Goal: Task Accomplishment & Management: Manage account settings

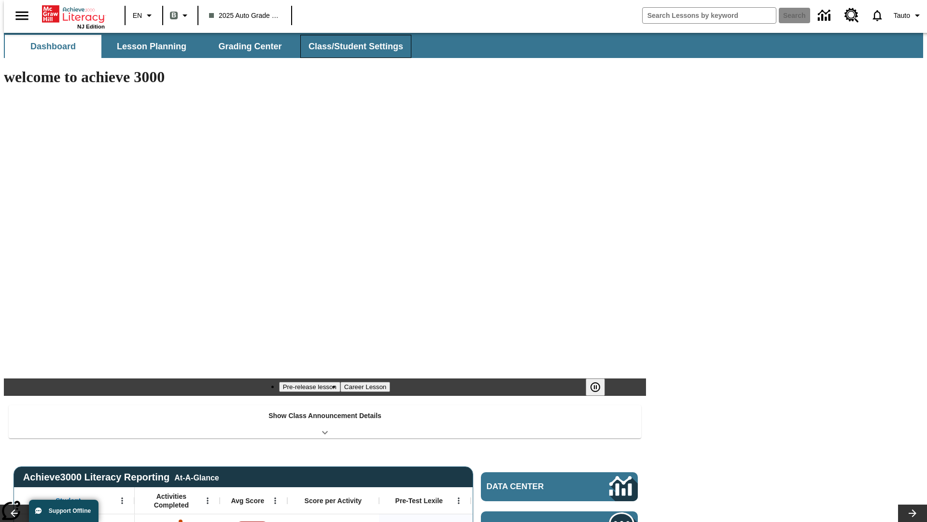
click at [351, 46] on span "Class/Student Settings" at bounding box center [356, 46] width 95 height 11
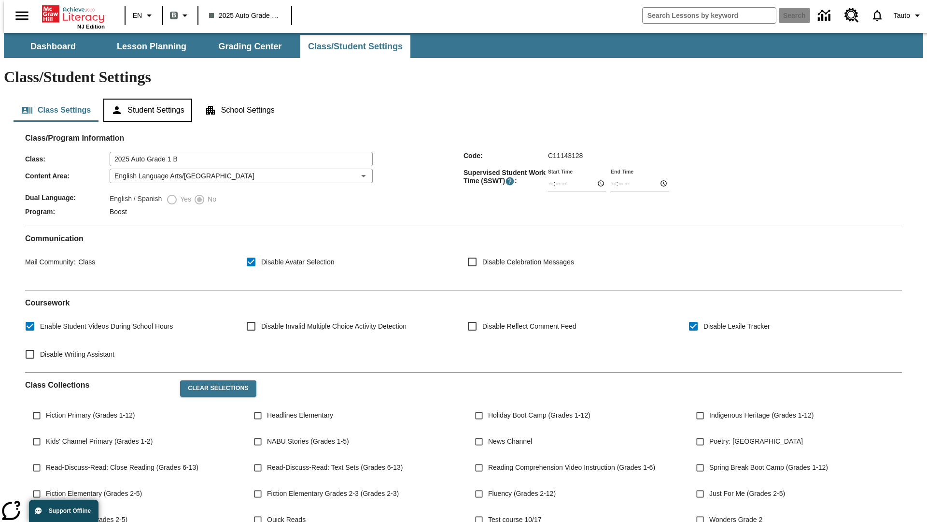
click at [145, 99] on button "Student Settings" at bounding box center [147, 110] width 88 height 23
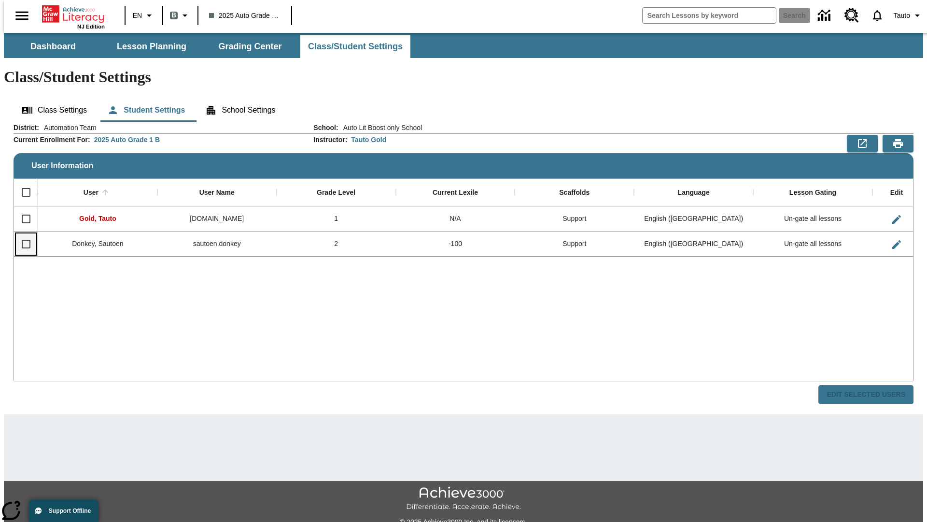
click at [22, 234] on input "Select row" at bounding box center [26, 244] width 20 height 20
checkbox input "true"
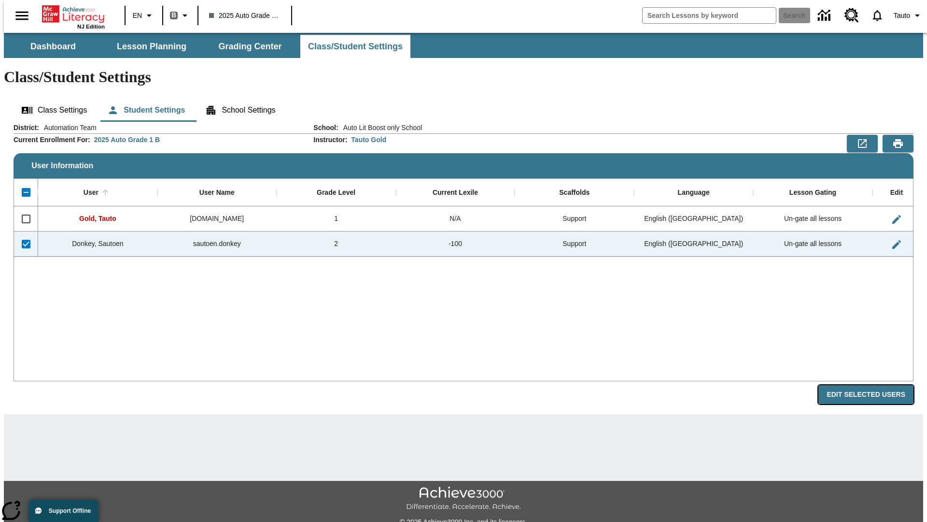
click at [874, 385] on button "Edit Selected Users" at bounding box center [866, 394] width 95 height 19
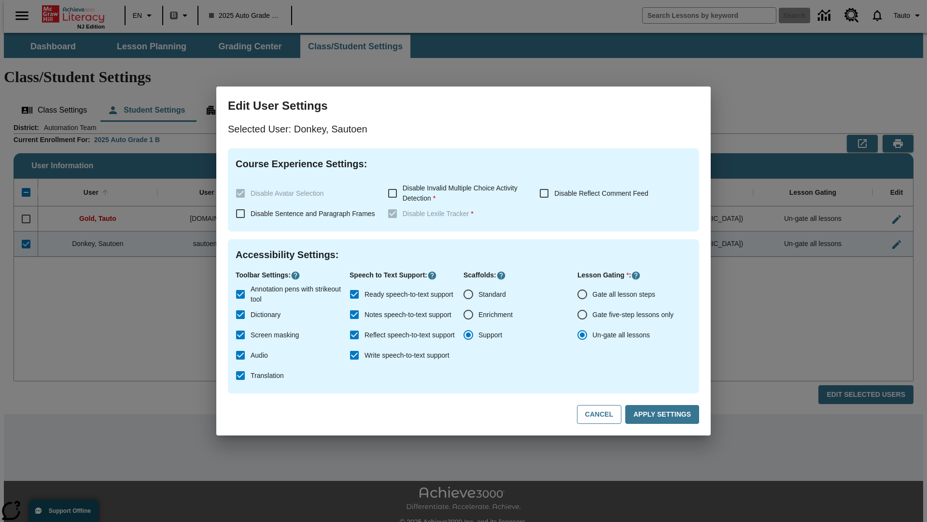
click at [582, 294] on input "Gate all lesson steps" at bounding box center [582, 294] width 20 height 20
click at [664, 414] on button "Apply Settings" at bounding box center [662, 414] width 74 height 19
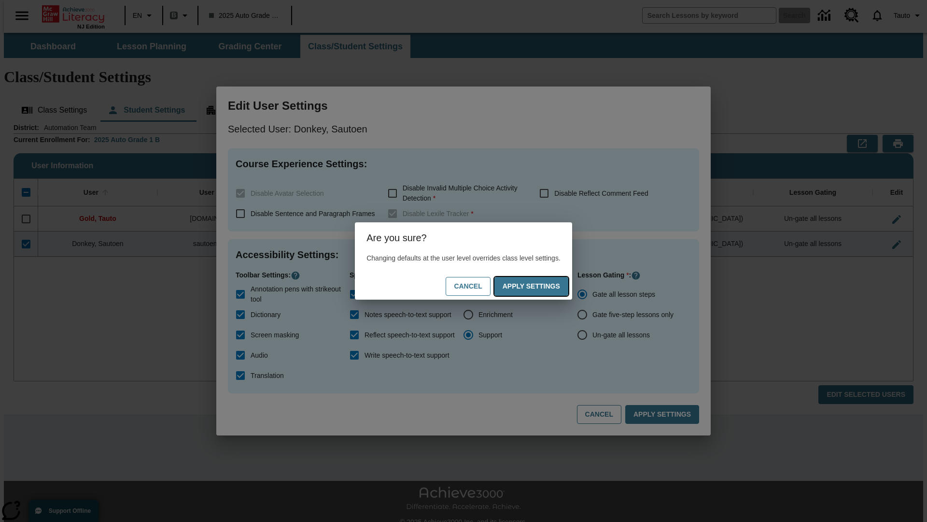
click at [541, 286] on button "Apply Settings" at bounding box center [532, 286] width 74 height 19
radio input "false"
radio input "true"
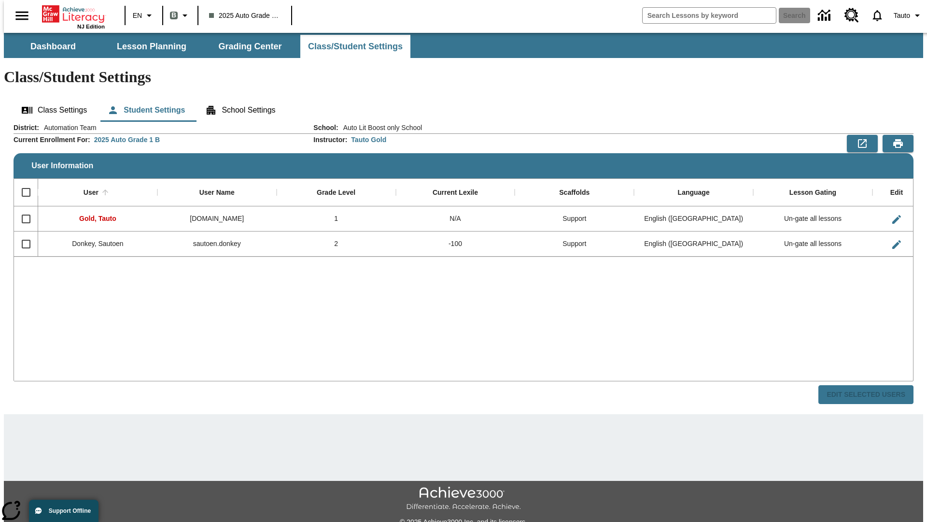
checkbox input "false"
click at [22, 234] on input "Select row" at bounding box center [26, 244] width 20 height 20
checkbox input "true"
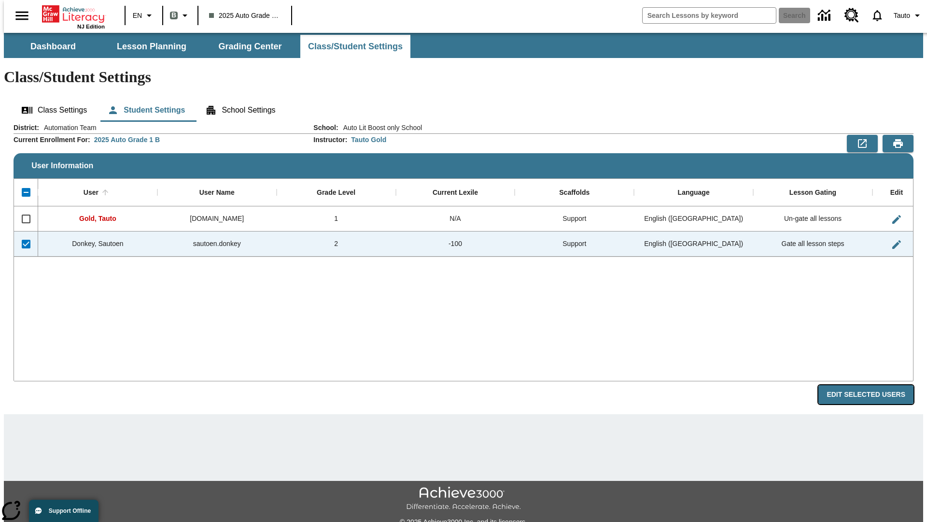
click at [874, 385] on button "Edit Selected Users" at bounding box center [866, 394] width 95 height 19
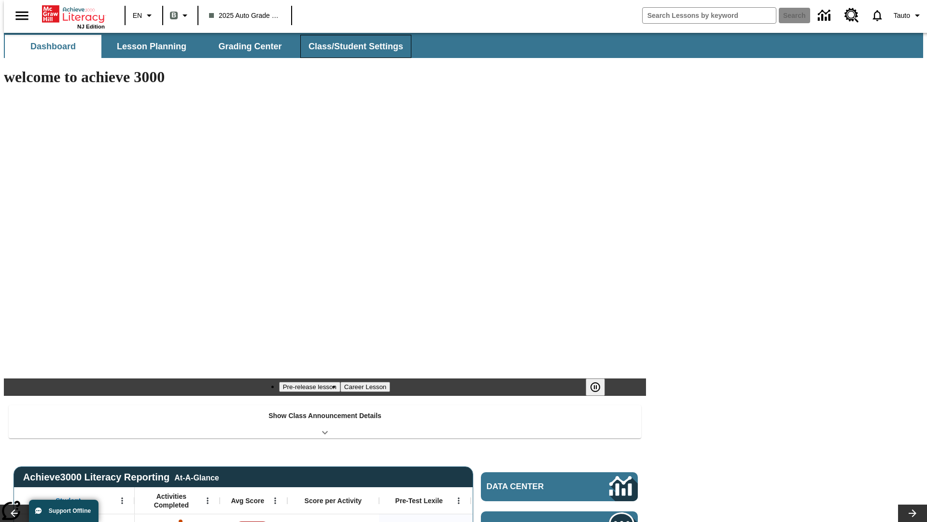
click at [351, 46] on span "Class/Student Settings" at bounding box center [356, 46] width 95 height 11
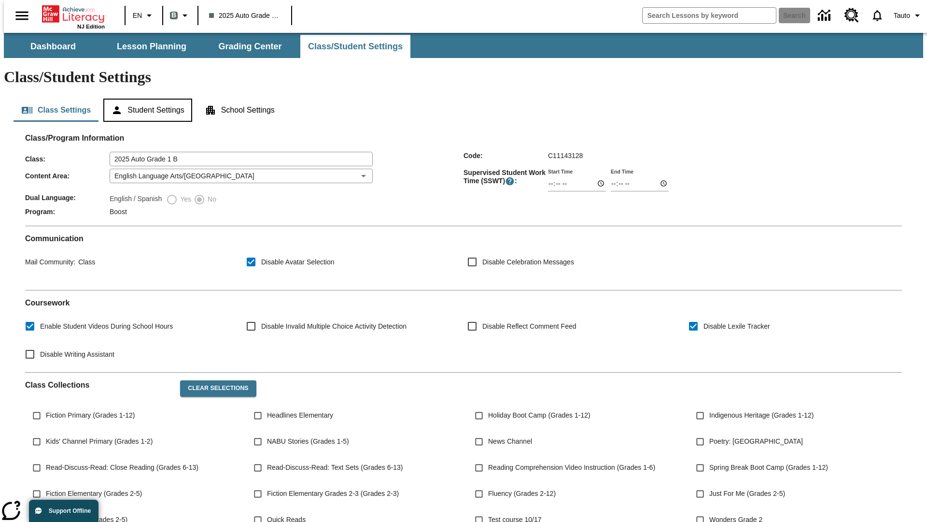
click at [145, 99] on button "Student Settings" at bounding box center [147, 110] width 88 height 23
